Goal: Transaction & Acquisition: Purchase product/service

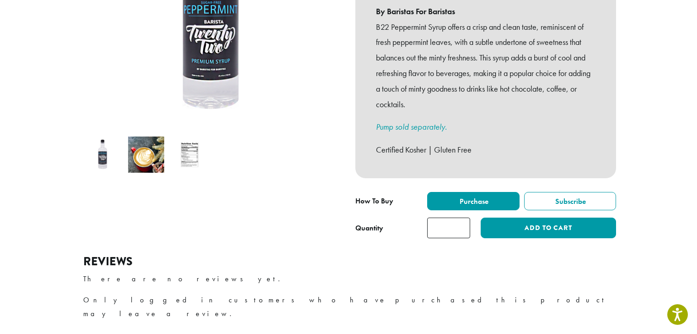
scroll to position [220, 0]
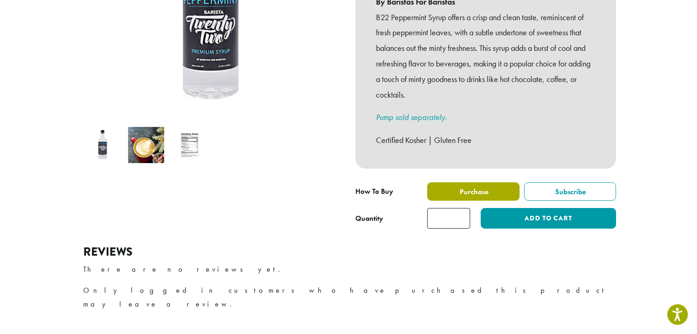
click at [475, 187] on span "Purchase" at bounding box center [474, 192] width 30 height 10
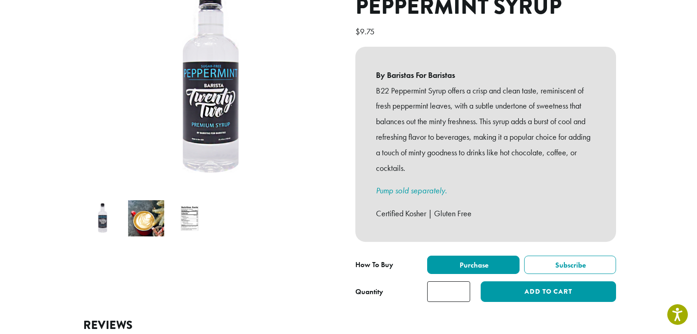
scroll to position [146, 0]
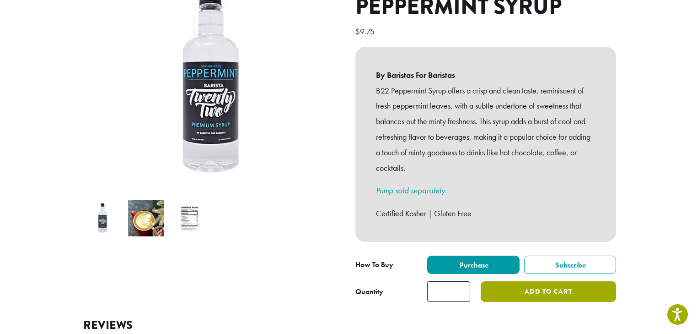
click at [533, 281] on button "Add to cart" at bounding box center [548, 291] width 135 height 21
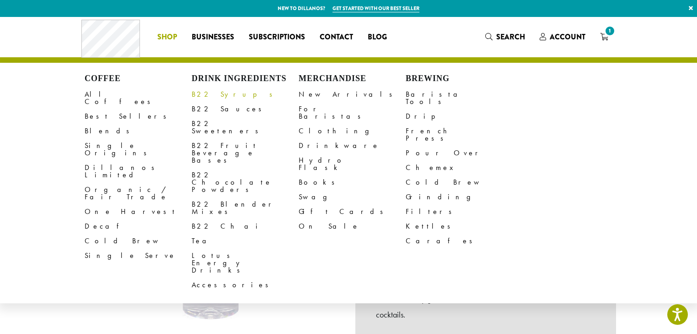
click at [222, 90] on link "B22 Syrups" at bounding box center [245, 94] width 107 height 15
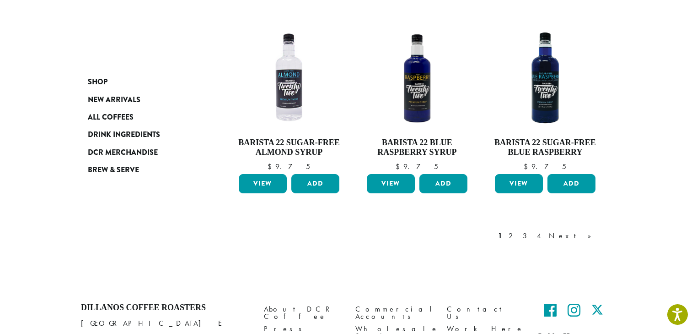
scroll to position [805, 0]
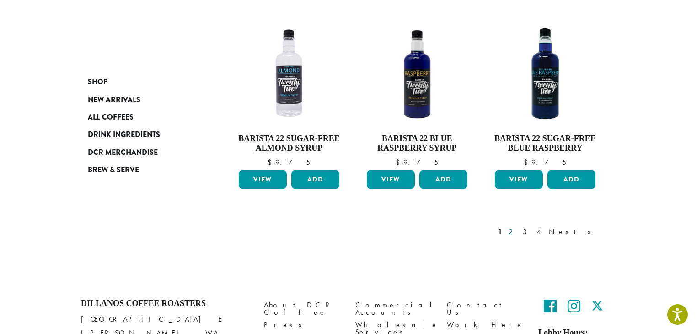
click at [518, 226] on link "2" at bounding box center [512, 231] width 11 height 11
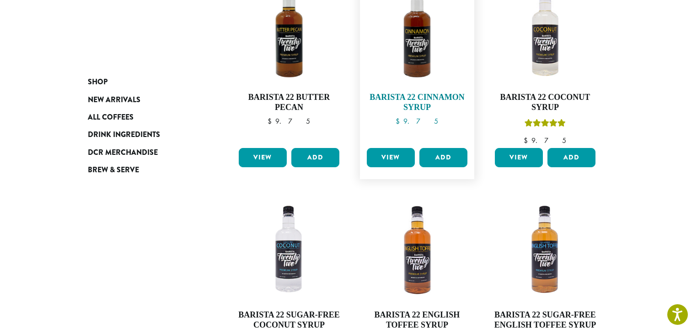
scroll to position [56, 0]
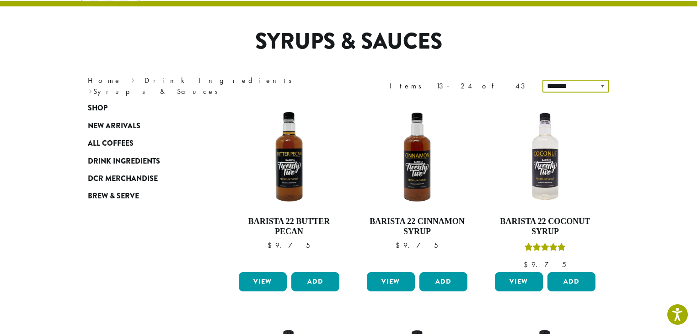
click at [581, 84] on select "**********" at bounding box center [576, 86] width 67 height 13
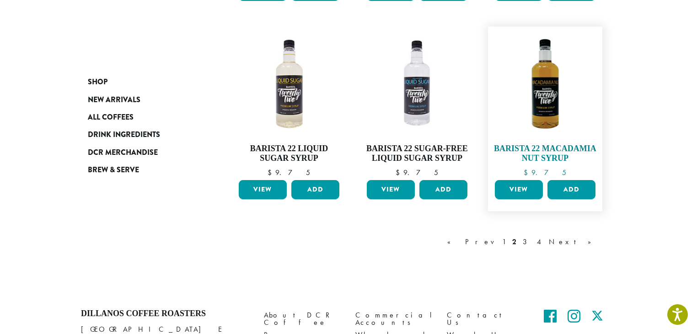
scroll to position [825, 0]
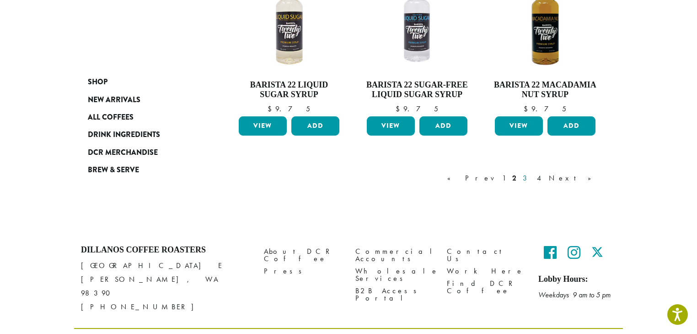
click at [533, 179] on link "3" at bounding box center [526, 178] width 11 height 11
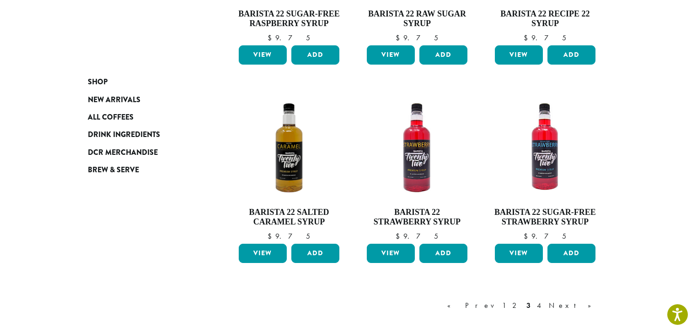
scroll to position [752, 0]
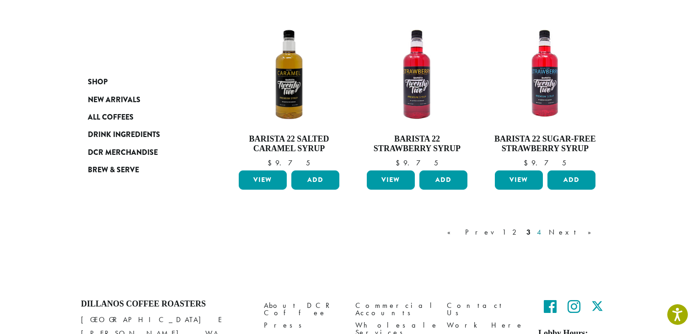
click at [545, 232] on link "4" at bounding box center [539, 232] width 9 height 11
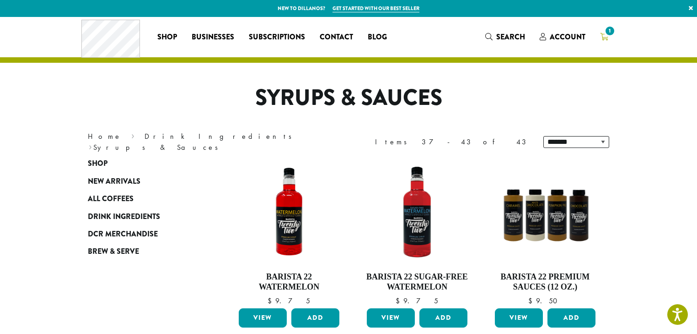
click at [611, 38] on link "1" at bounding box center [604, 36] width 23 height 15
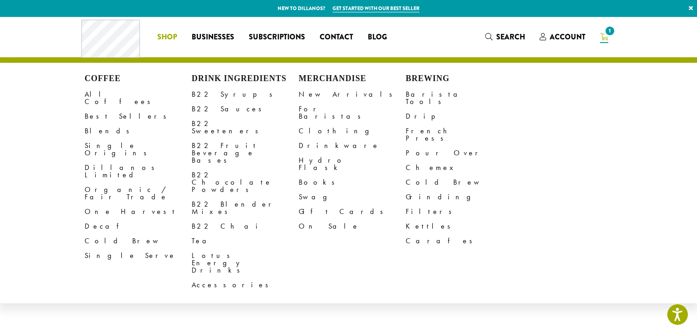
click at [167, 30] on li "Coffee All Coffees Best Sellers Blends Single Origins Dillanos Limited Organic …" at bounding box center [167, 37] width 34 height 15
